Goal: Task Accomplishment & Management: Manage account settings

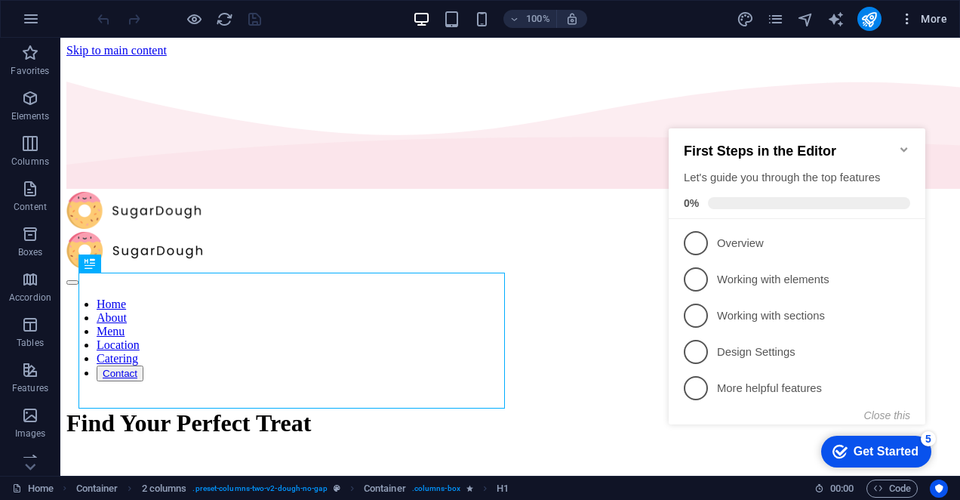
click at [929, 26] on span "More" at bounding box center [924, 18] width 48 height 15
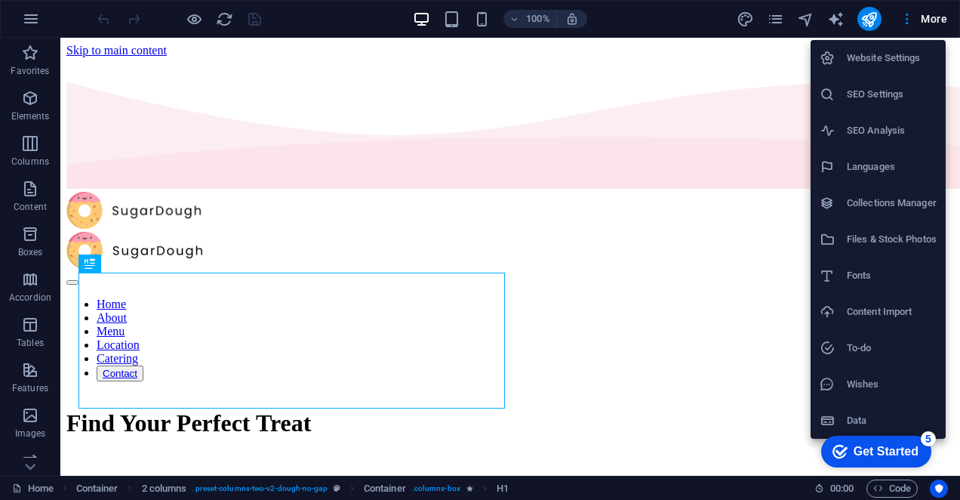
click at [877, 110] on li "SEO Settings" at bounding box center [878, 94] width 135 height 36
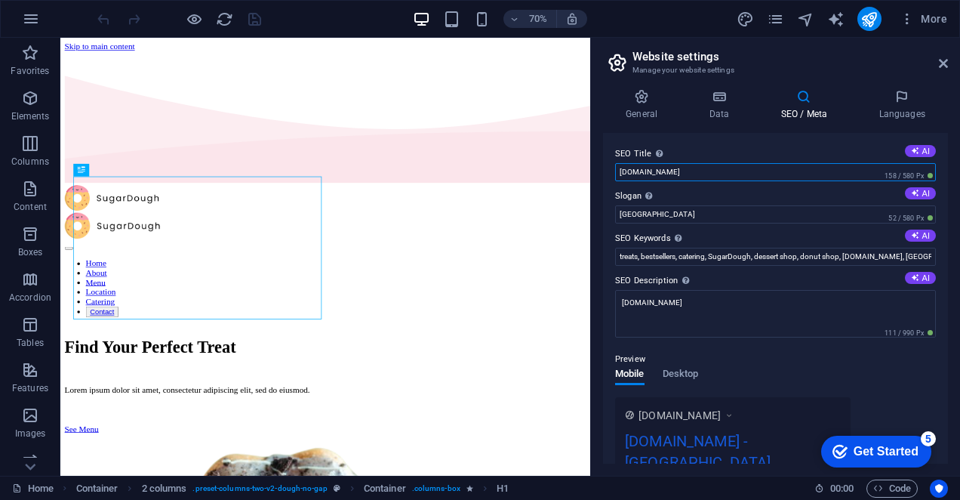
click at [740, 177] on input "[DOMAIN_NAME]" at bounding box center [775, 172] width 321 height 18
type input "d"
type input "[PERSON_NAME] Design Company Limited"
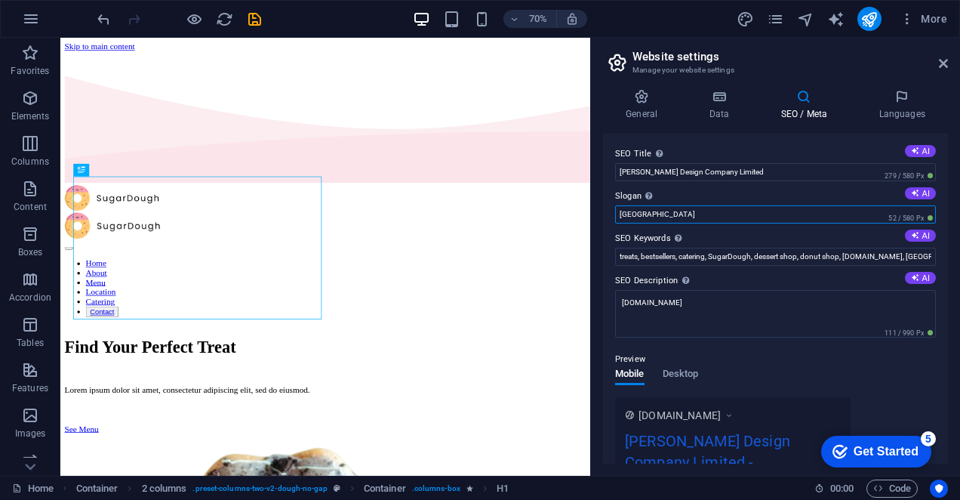
click at [697, 214] on input "[GEOGRAPHIC_DATA]" at bounding box center [775, 214] width 321 height 18
type input "B"
type input "Where dreams are meant into reality"
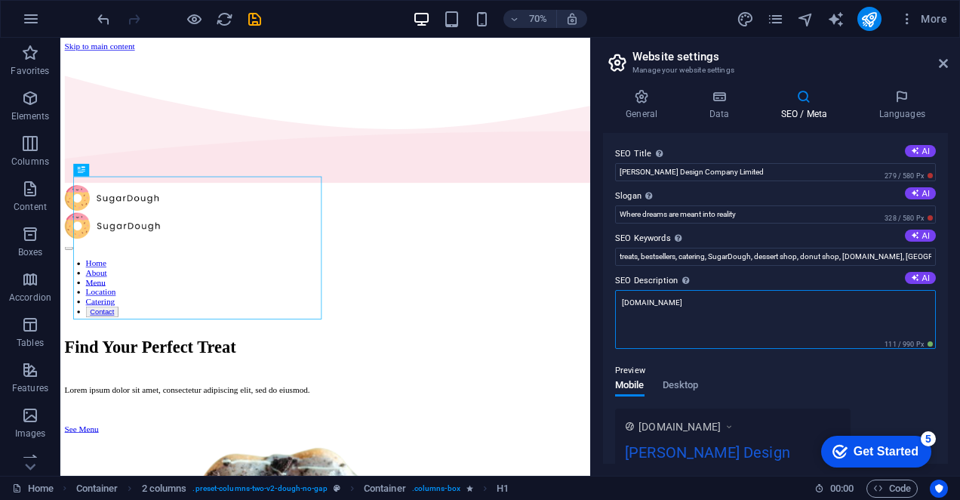
click at [728, 307] on textarea "[DOMAIN_NAME]" at bounding box center [775, 319] width 321 height 59
click at [722, 325] on textarea "[DOMAIN_NAME]" at bounding box center [775, 319] width 321 height 59
type textarea "d"
paste textarea "[PERSON_NAME] Design is a creative and tech-driven agency specializing in web d…"
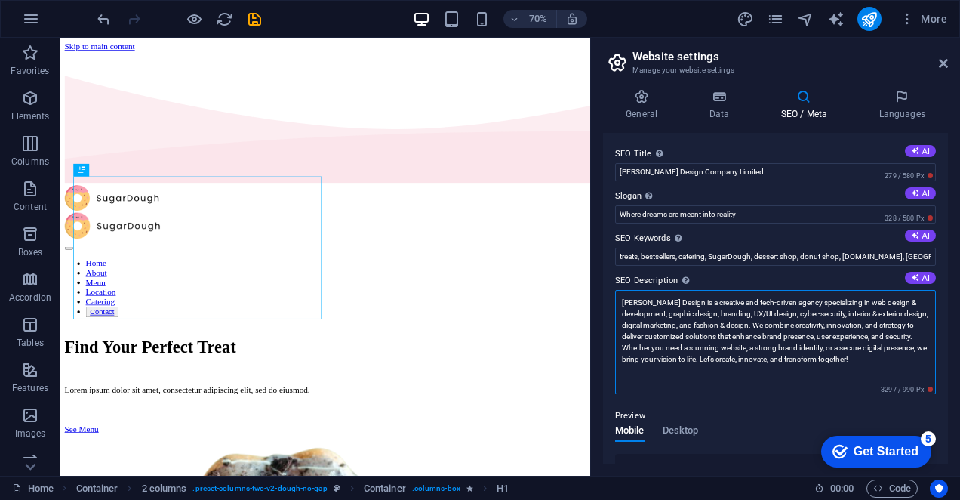
click at [700, 380] on textarea "[PERSON_NAME] Design is a creative and tech-driven agency specializing in web d…" at bounding box center [775, 342] width 321 height 104
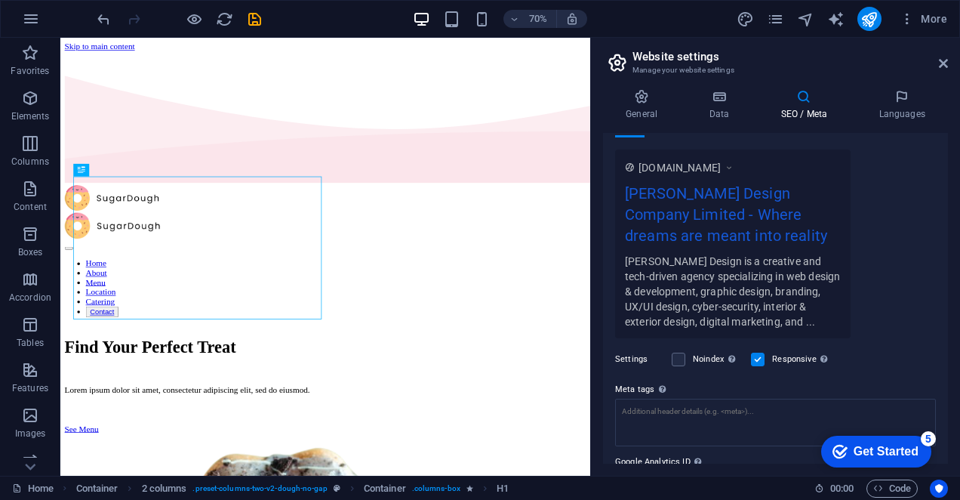
scroll to position [384, 0]
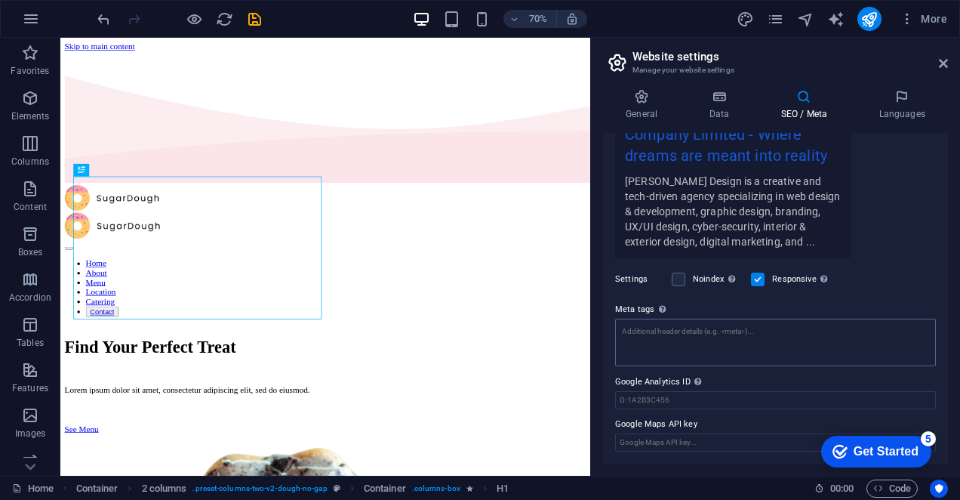
type textarea "[PERSON_NAME] Design is a creative and tech-driven agency specializing in web d…"
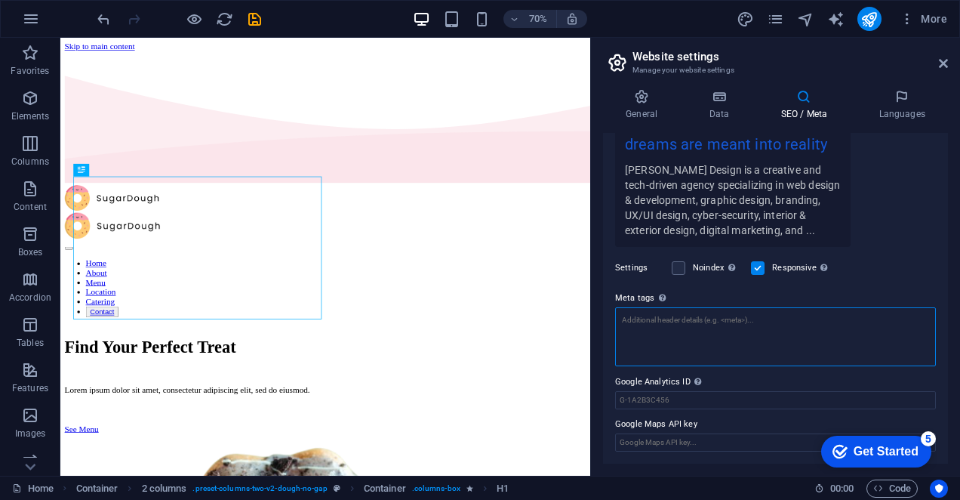
scroll to position [328, 0]
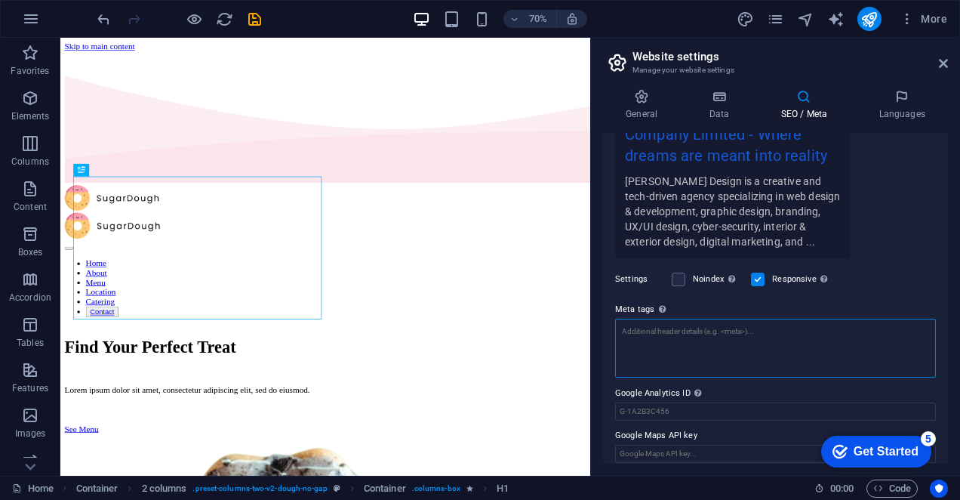
click at [694, 349] on textarea "Meta tags Enter HTML code here that will be placed inside the tags of your webs…" at bounding box center [775, 348] width 321 height 59
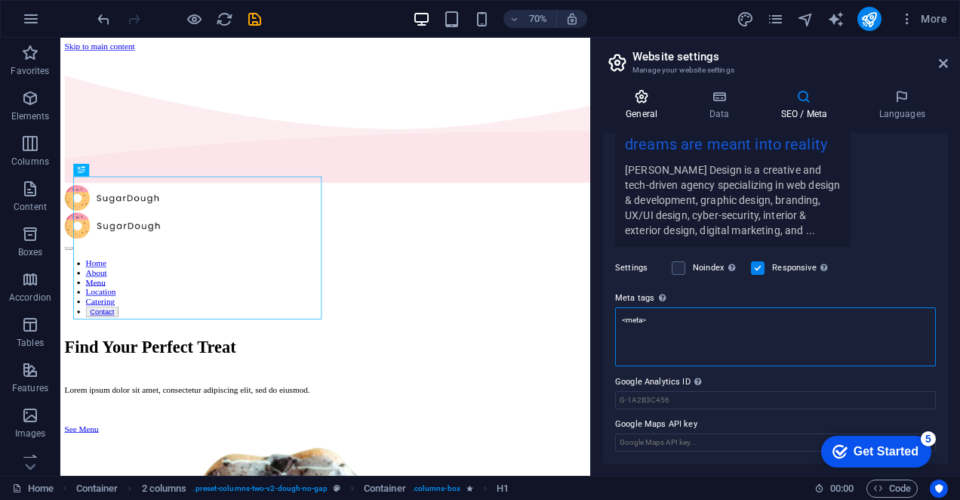
type textarea "<meta>"
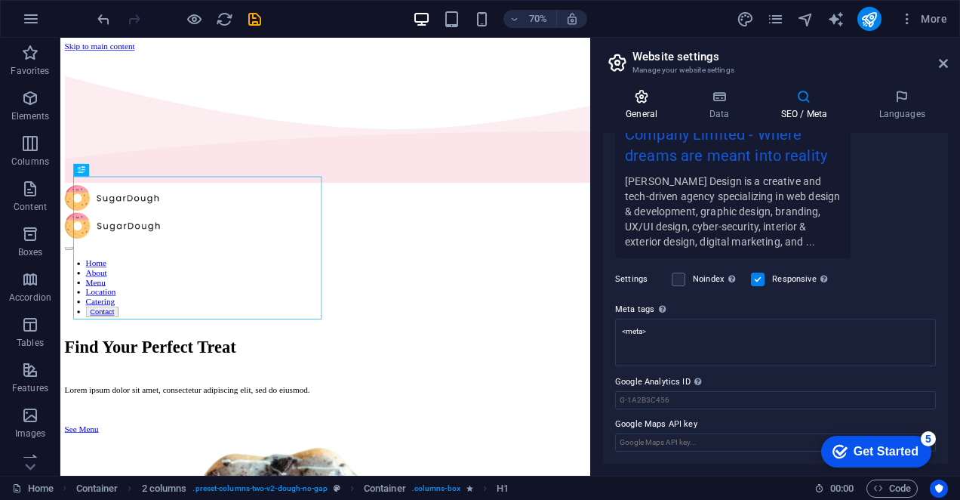
scroll to position [328, 0]
click at [656, 103] on icon at bounding box center [641, 96] width 77 height 15
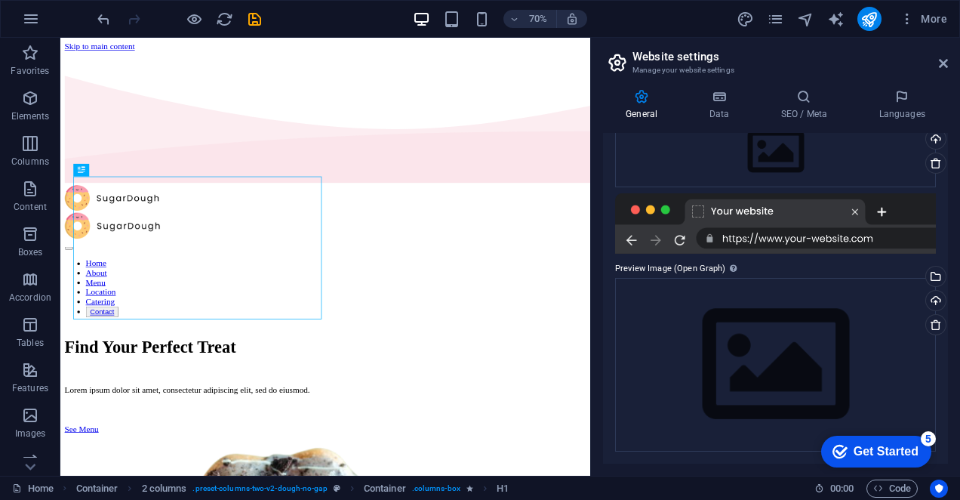
scroll to position [0, 0]
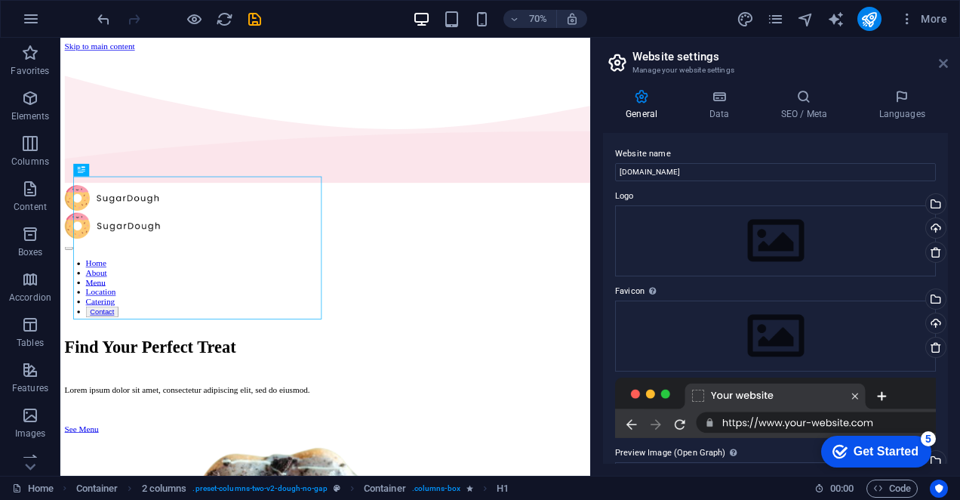
click at [939, 62] on icon at bounding box center [943, 63] width 9 height 12
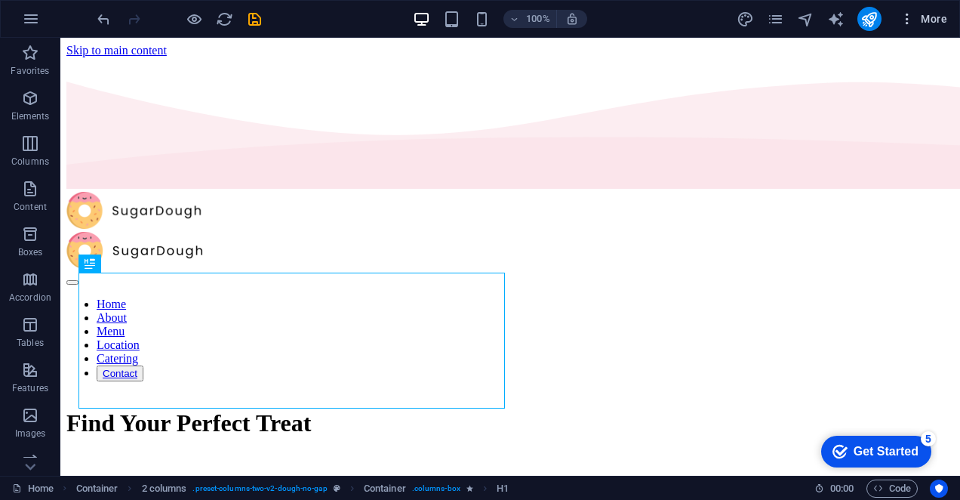
click at [928, 23] on span "More" at bounding box center [924, 18] width 48 height 15
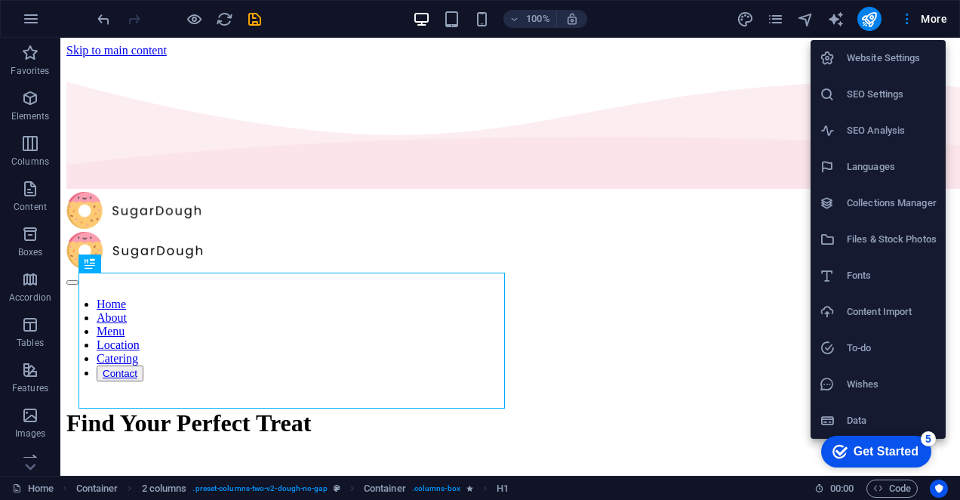
click at [879, 130] on h6 "SEO Analysis" at bounding box center [892, 131] width 90 height 18
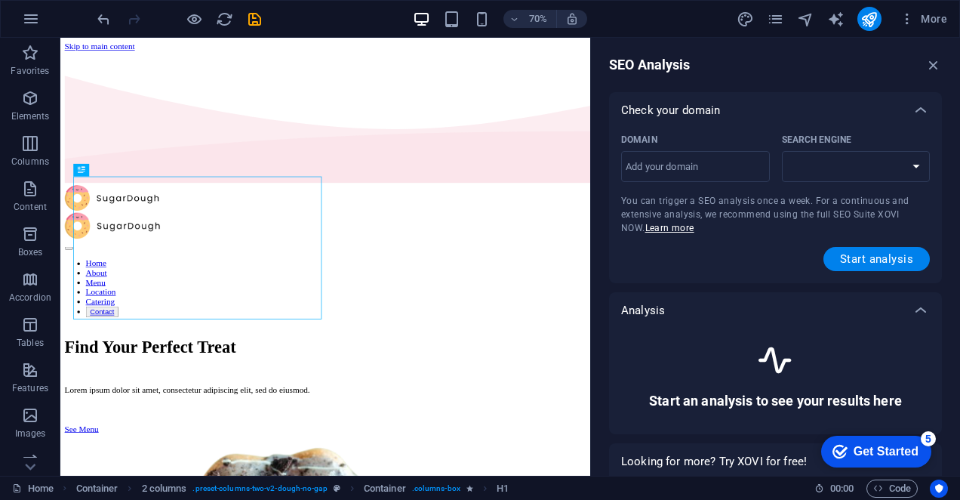
select select "[DOMAIN_NAME]"
click at [913, 165] on select "[DOMAIN_NAME] [DOMAIN_NAME] [DOMAIN_NAME] [DOMAIN_NAME] [DOMAIN_NAME] [DOMAIN_N…" at bounding box center [856, 166] width 149 height 31
click at [933, 8] on button "More" at bounding box center [924, 19] width 60 height 24
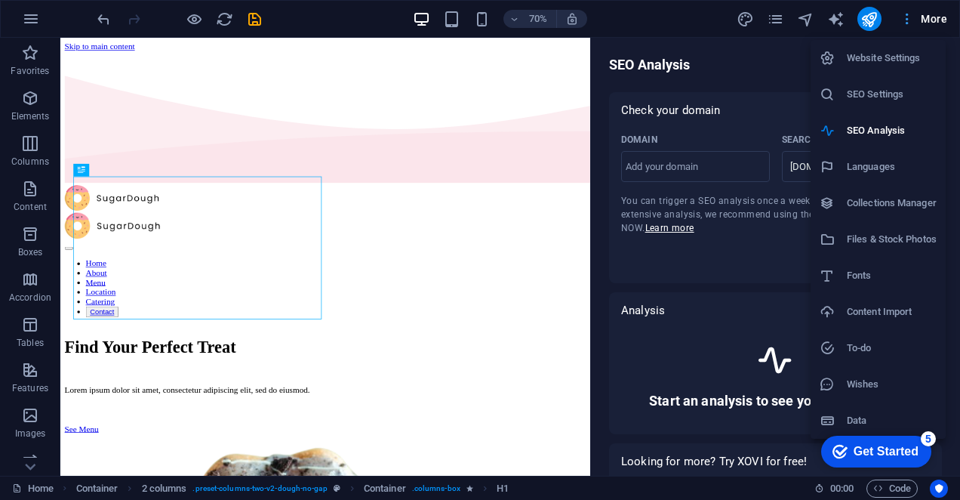
click at [933, 8] on div at bounding box center [480, 250] width 960 height 500
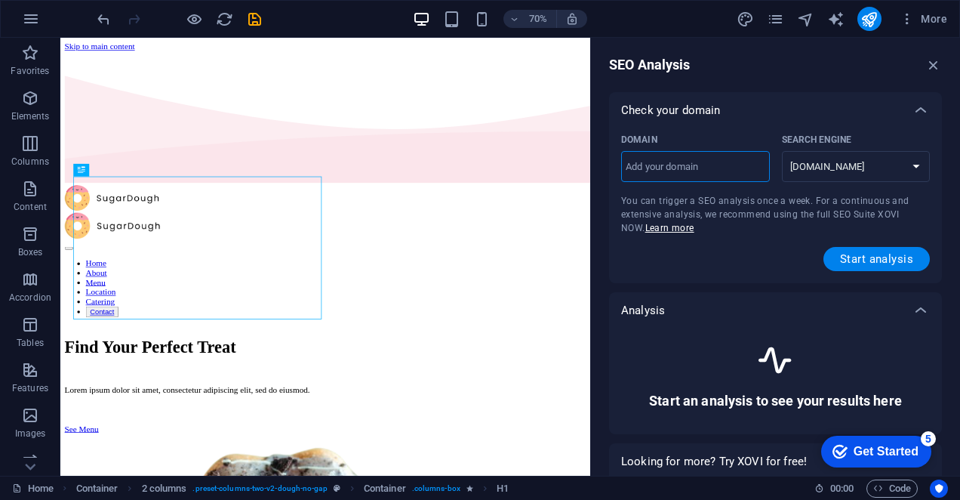
click at [675, 166] on input "Domain ​" at bounding box center [695, 167] width 149 height 24
type input "[DOMAIN_NAME]"
click at [865, 260] on span "Start analysis" at bounding box center [876, 259] width 73 height 12
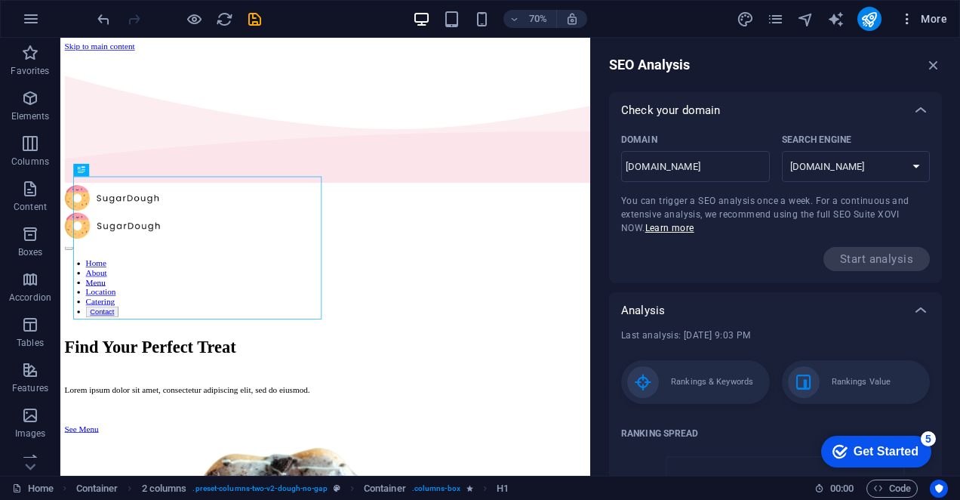
click at [908, 20] on icon "button" at bounding box center [907, 18] width 15 height 15
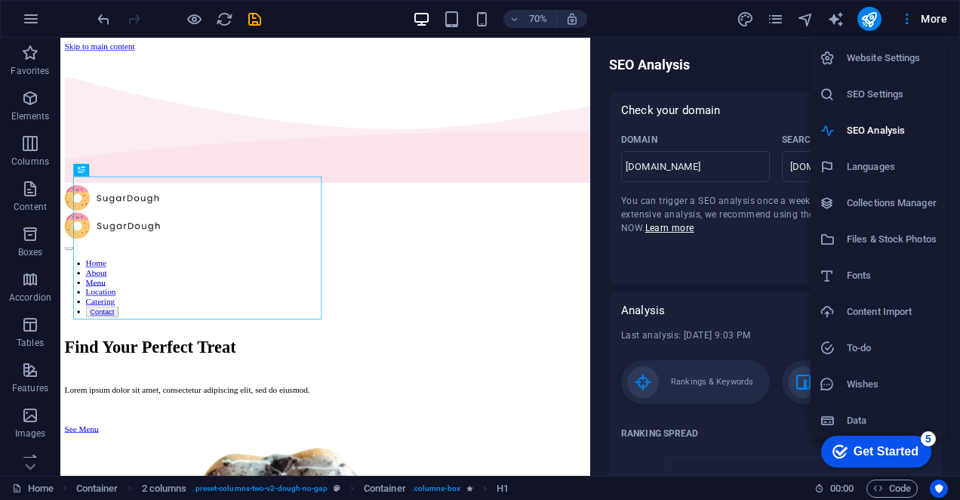
click at [917, 89] on h6 "SEO Settings" at bounding box center [892, 94] width 90 height 18
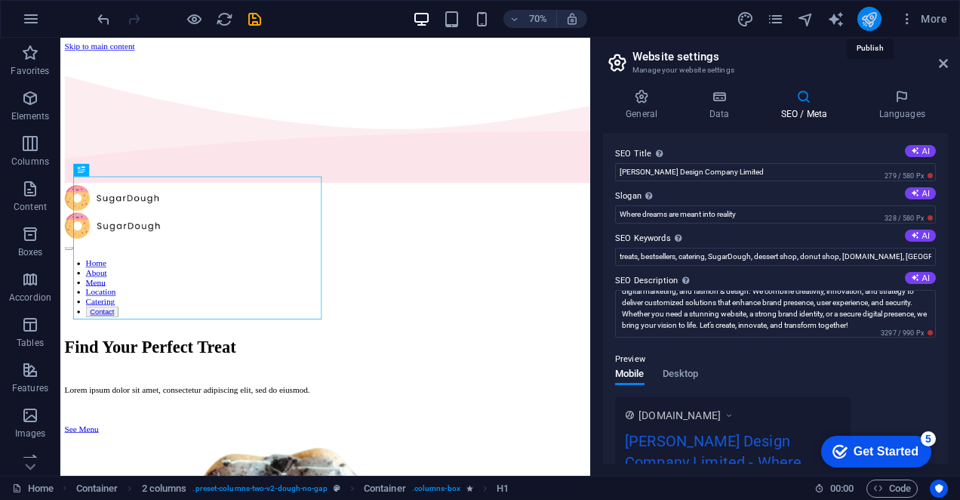
click at [876, 22] on icon "publish" at bounding box center [869, 19] width 17 height 17
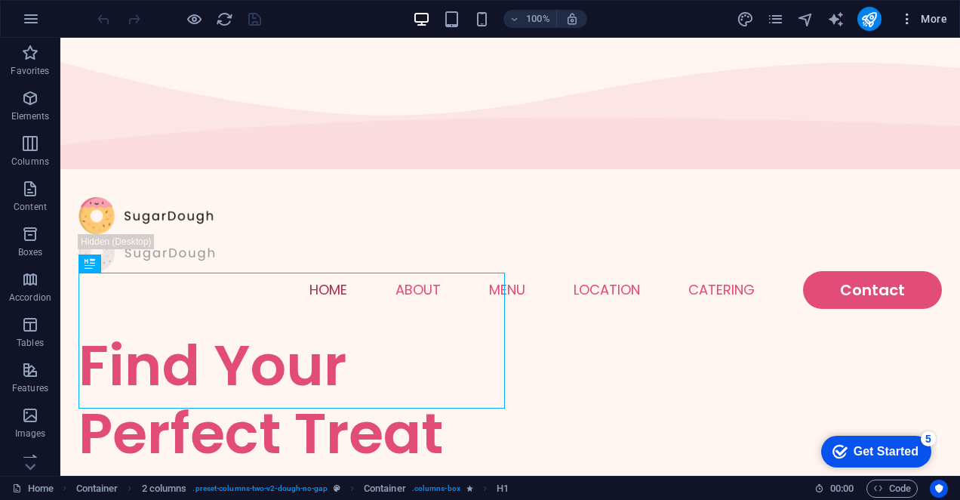
click at [907, 18] on icon "button" at bounding box center [907, 18] width 15 height 15
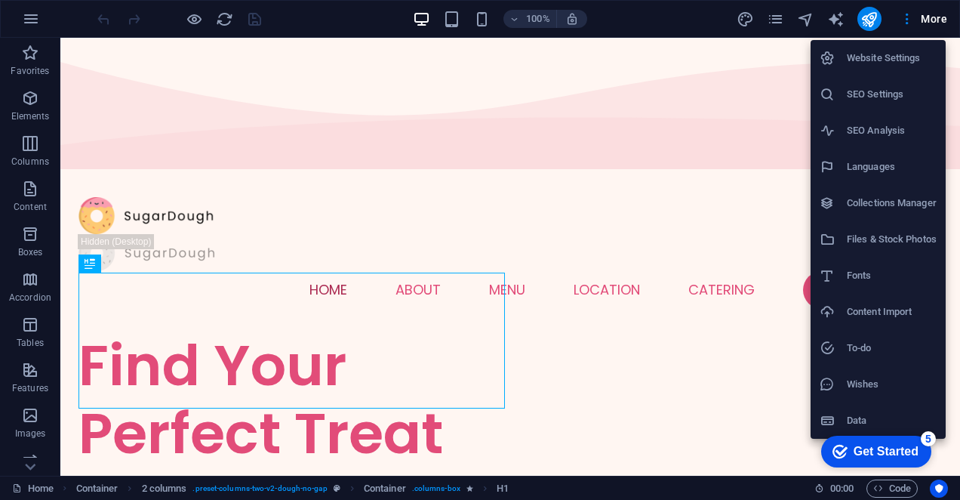
click at [771, 18] on div at bounding box center [480, 250] width 960 height 500
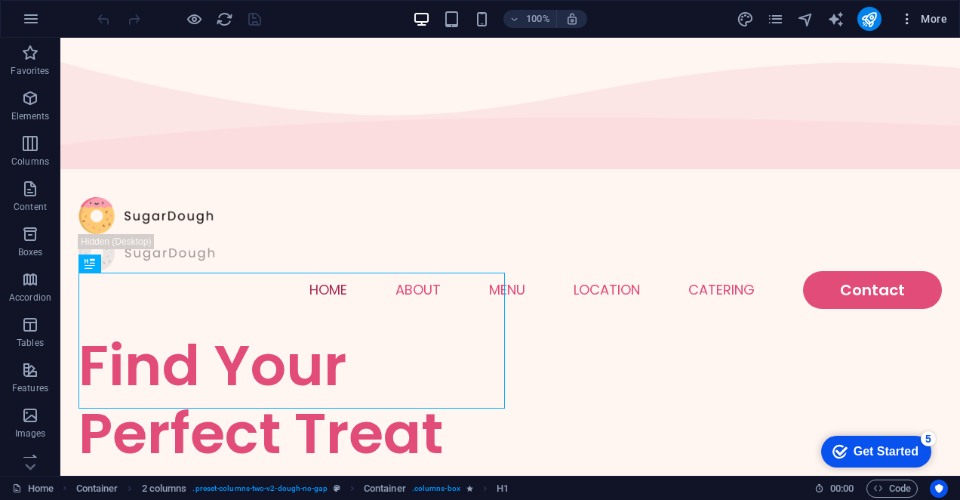
click at [944, 25] on span "More" at bounding box center [924, 18] width 48 height 15
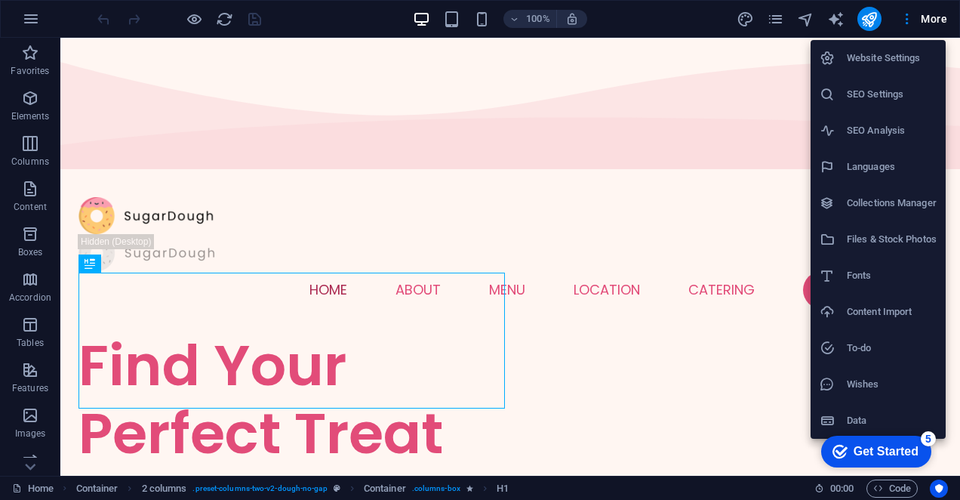
click at [879, 63] on h6 "Website Settings" at bounding box center [892, 58] width 90 height 18
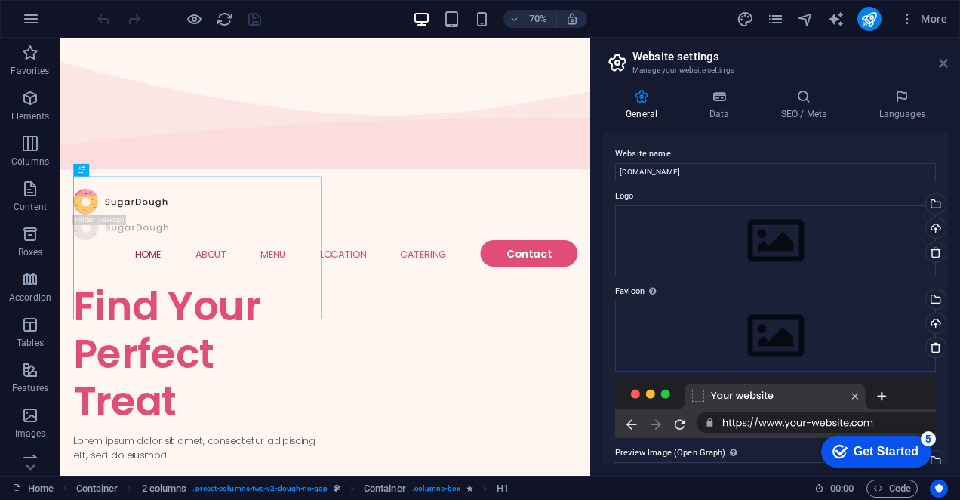
click at [941, 59] on icon at bounding box center [943, 63] width 9 height 12
